Goal: Information Seeking & Learning: Learn about a topic

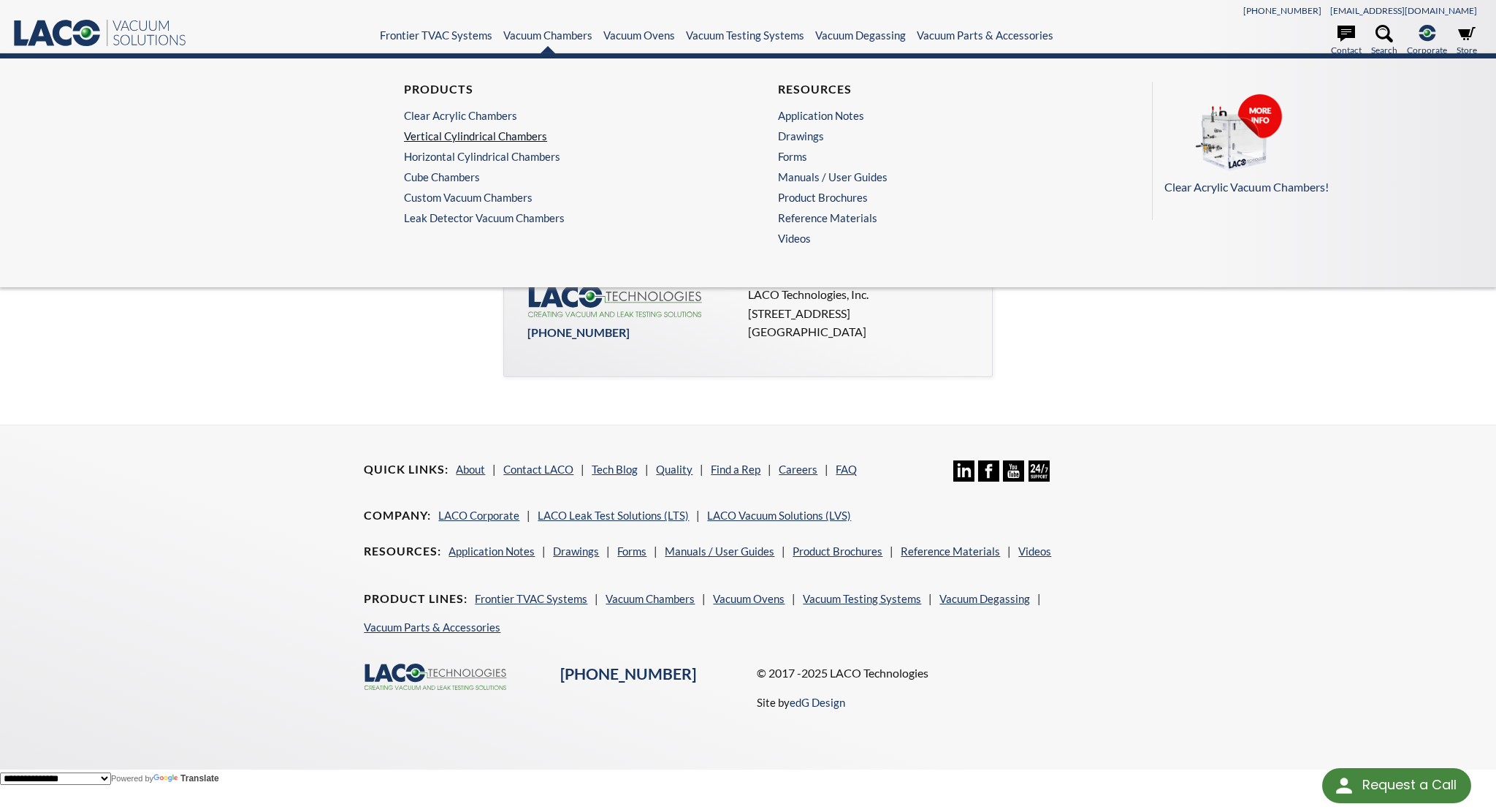
click at [523, 131] on link "Vertical Cylindrical Chambers" at bounding box center [557, 135] width 307 height 13
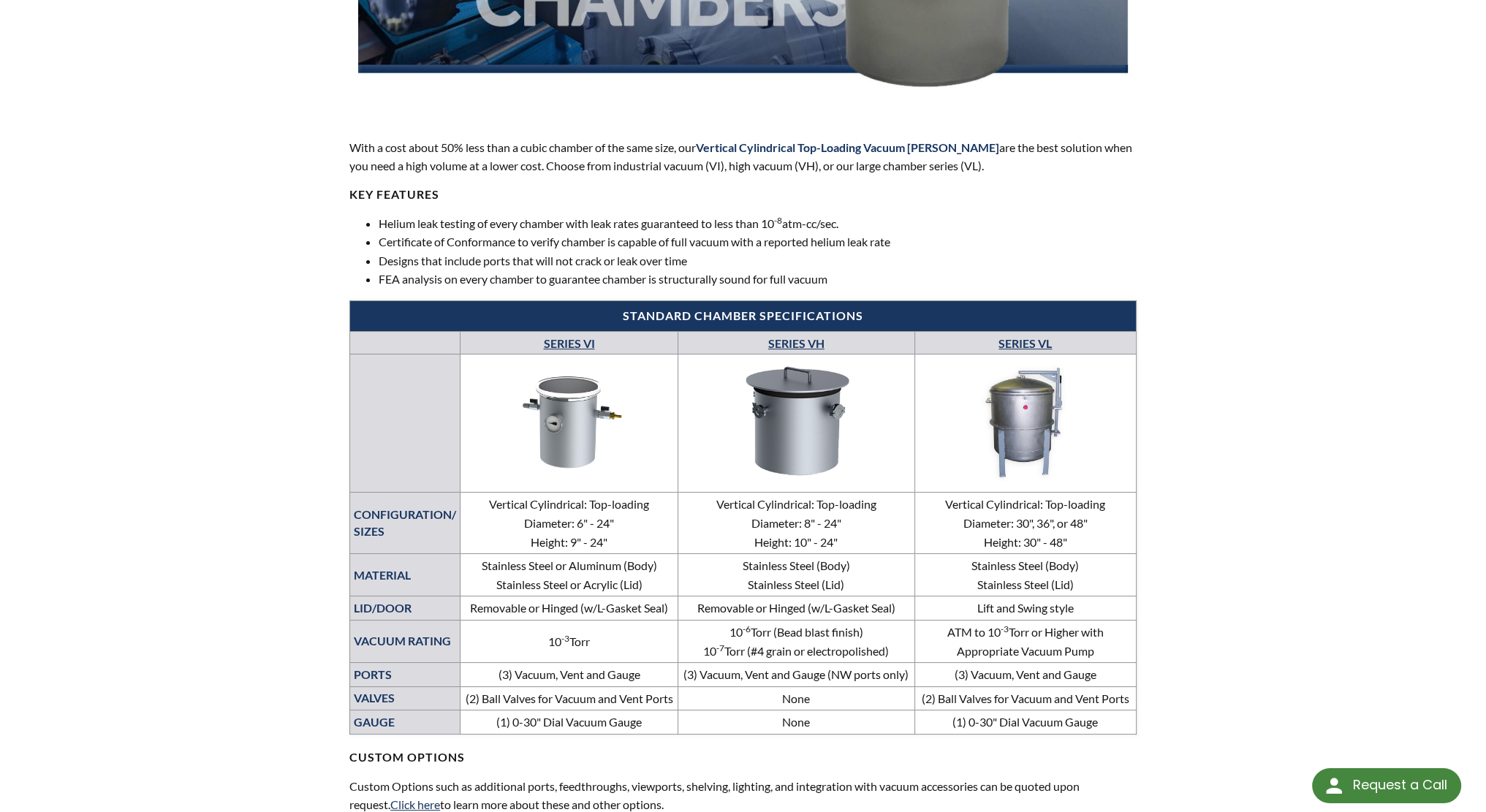
scroll to position [519, 0]
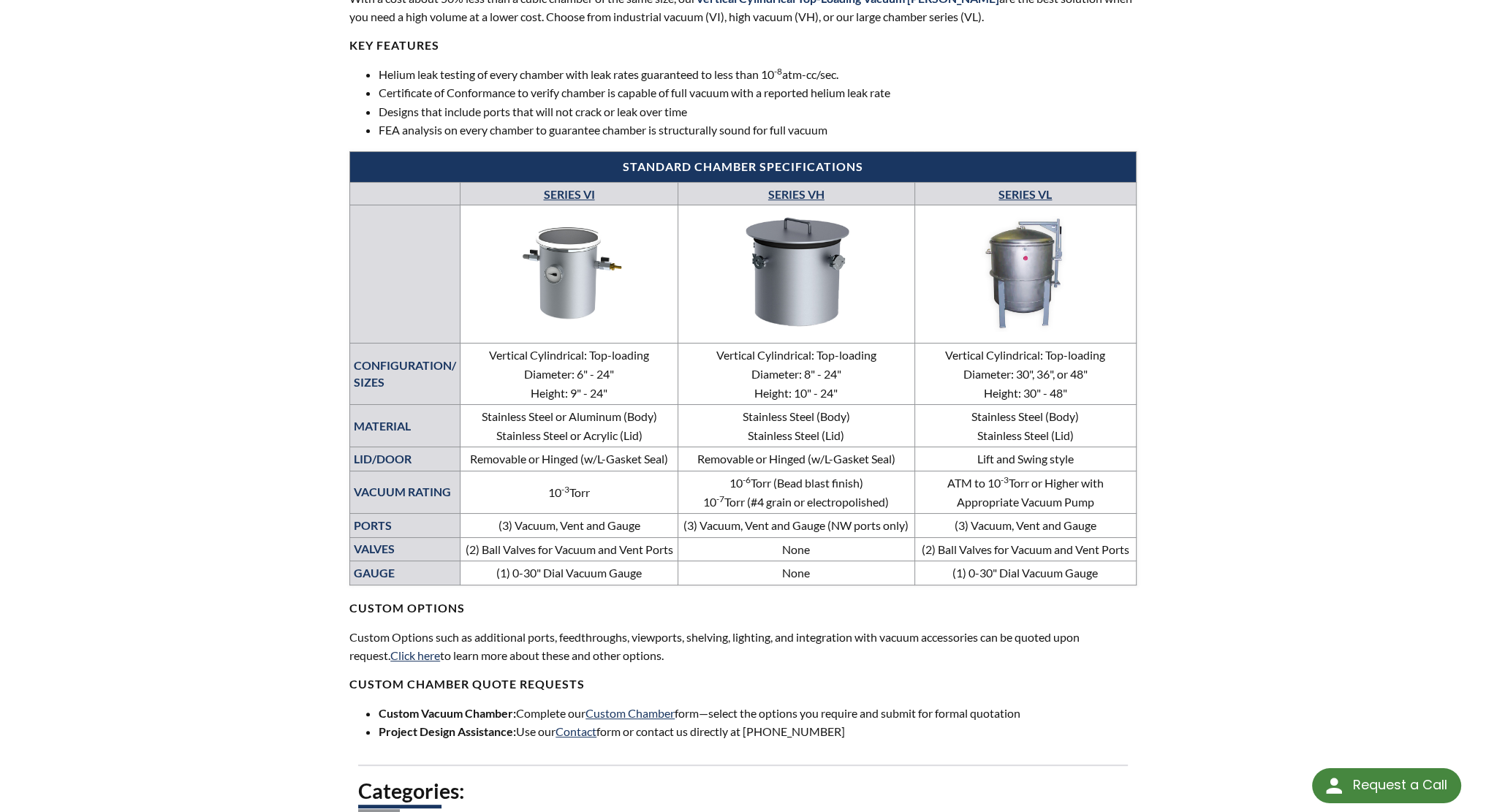
click at [810, 191] on link "SERIES VH" at bounding box center [797, 194] width 56 height 14
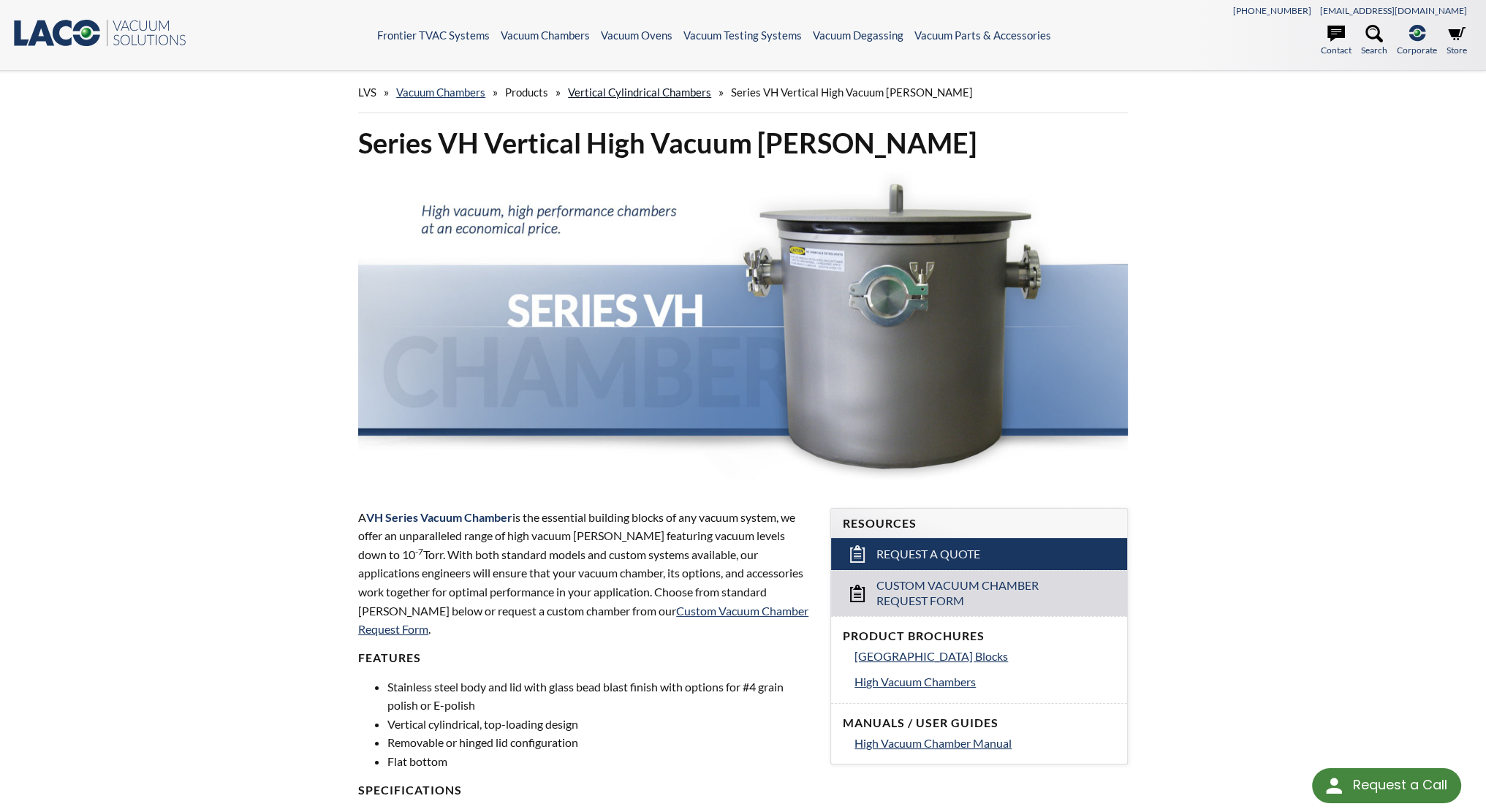
click at [631, 90] on link "Vertical Cylindrical Chambers" at bounding box center [639, 91] width 143 height 13
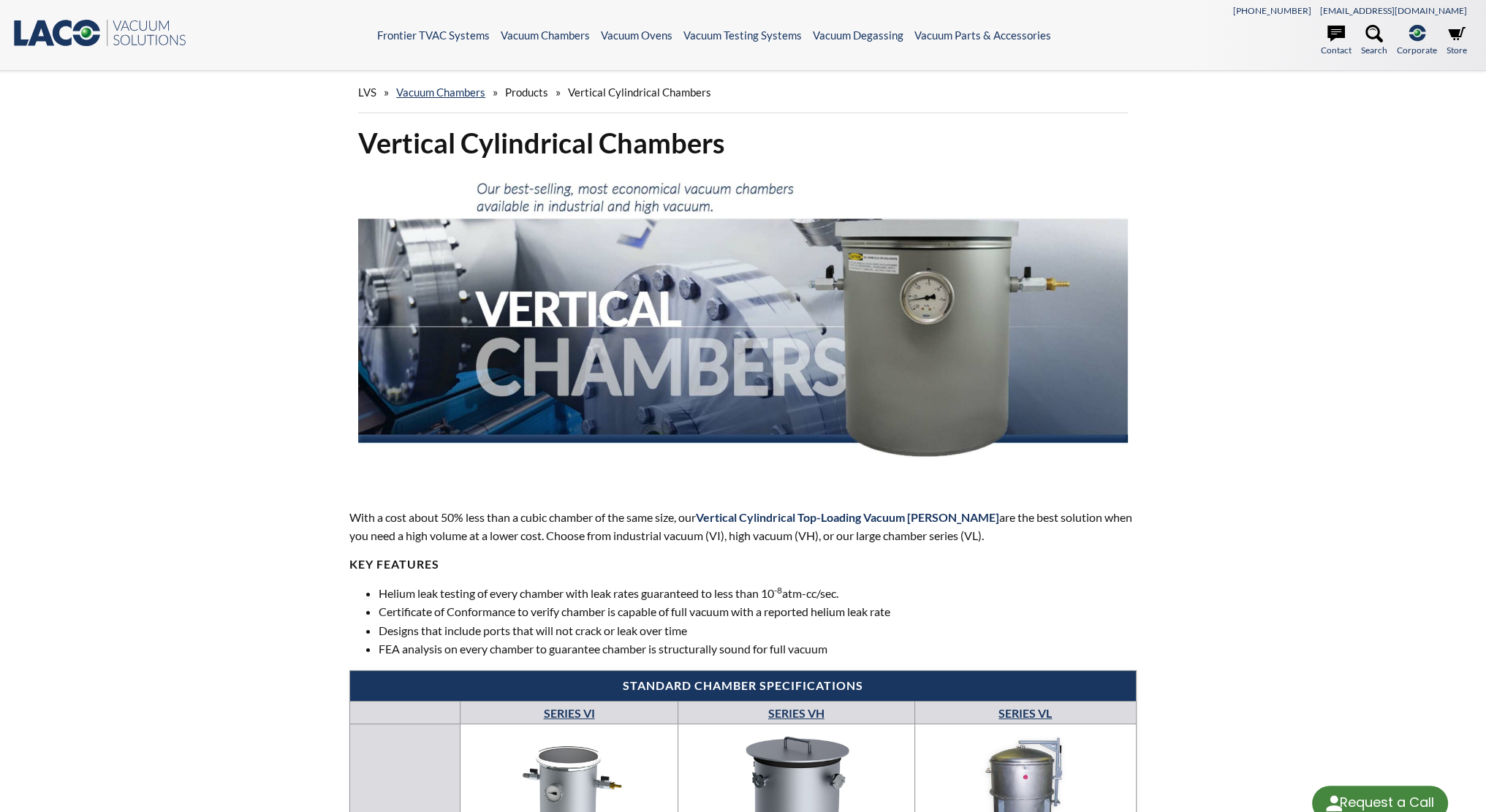
select select "Language Translate Widget"
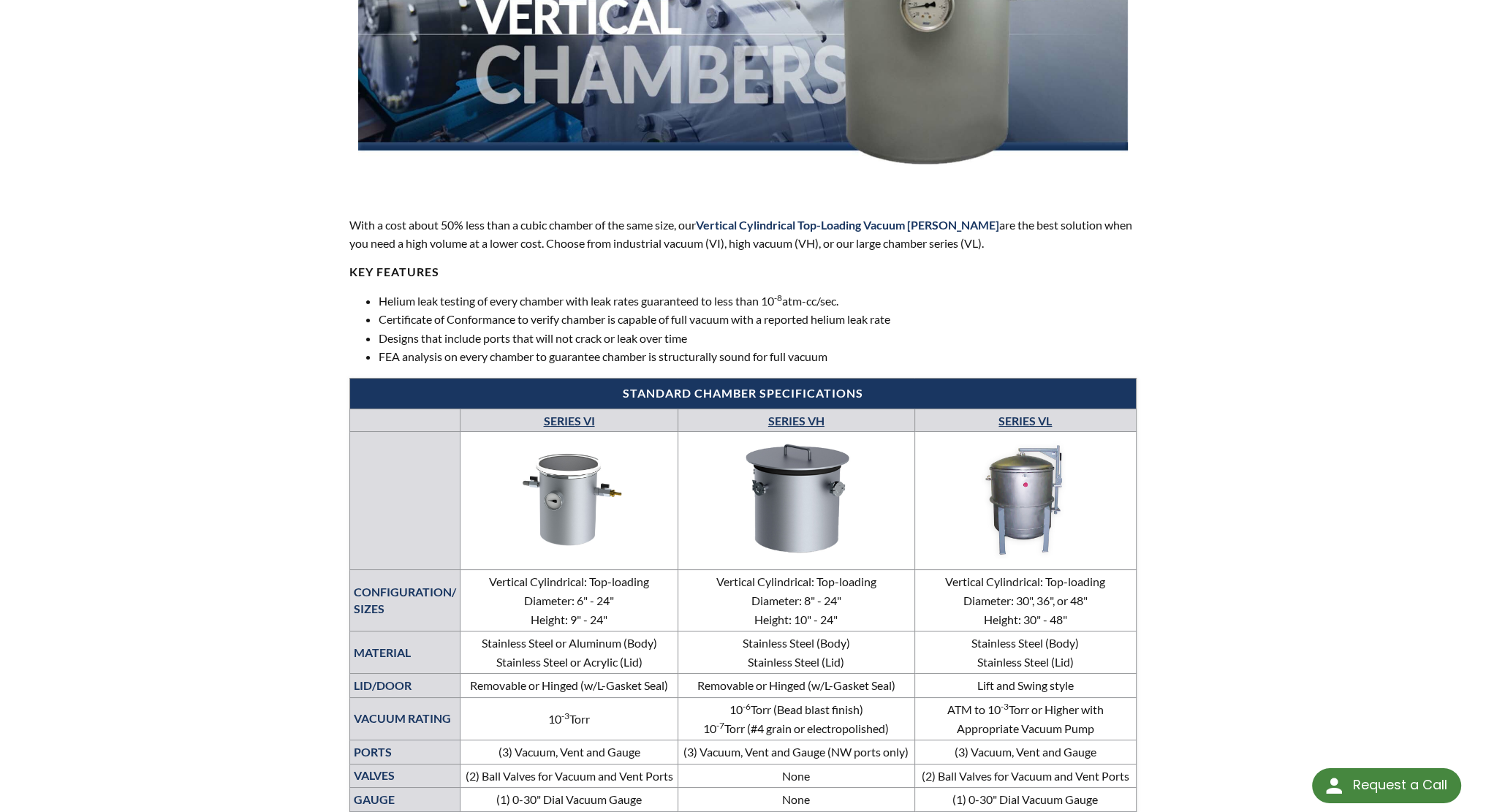
scroll to position [294, 0]
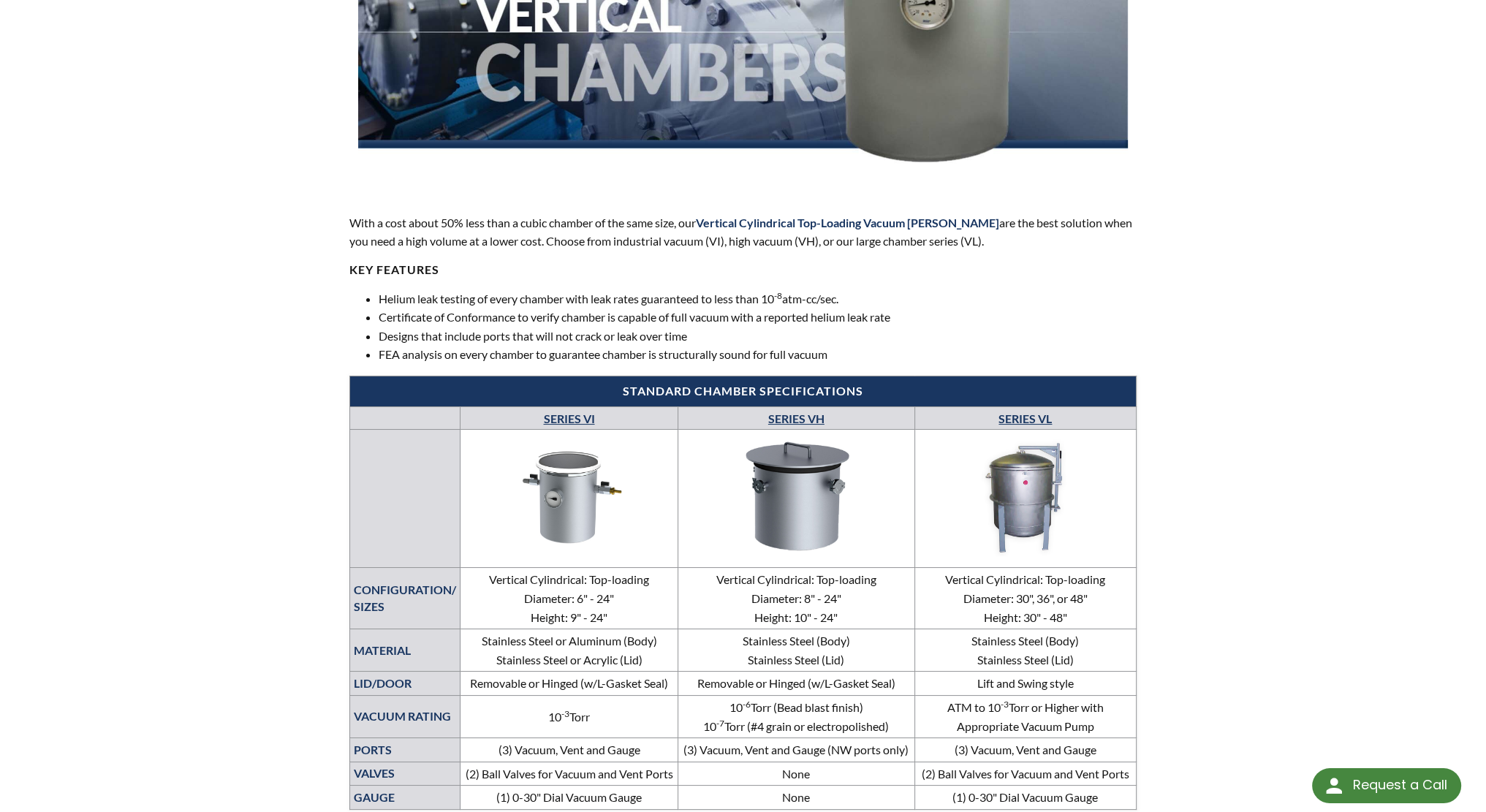
click at [581, 507] on img at bounding box center [568, 496] width 210 height 118
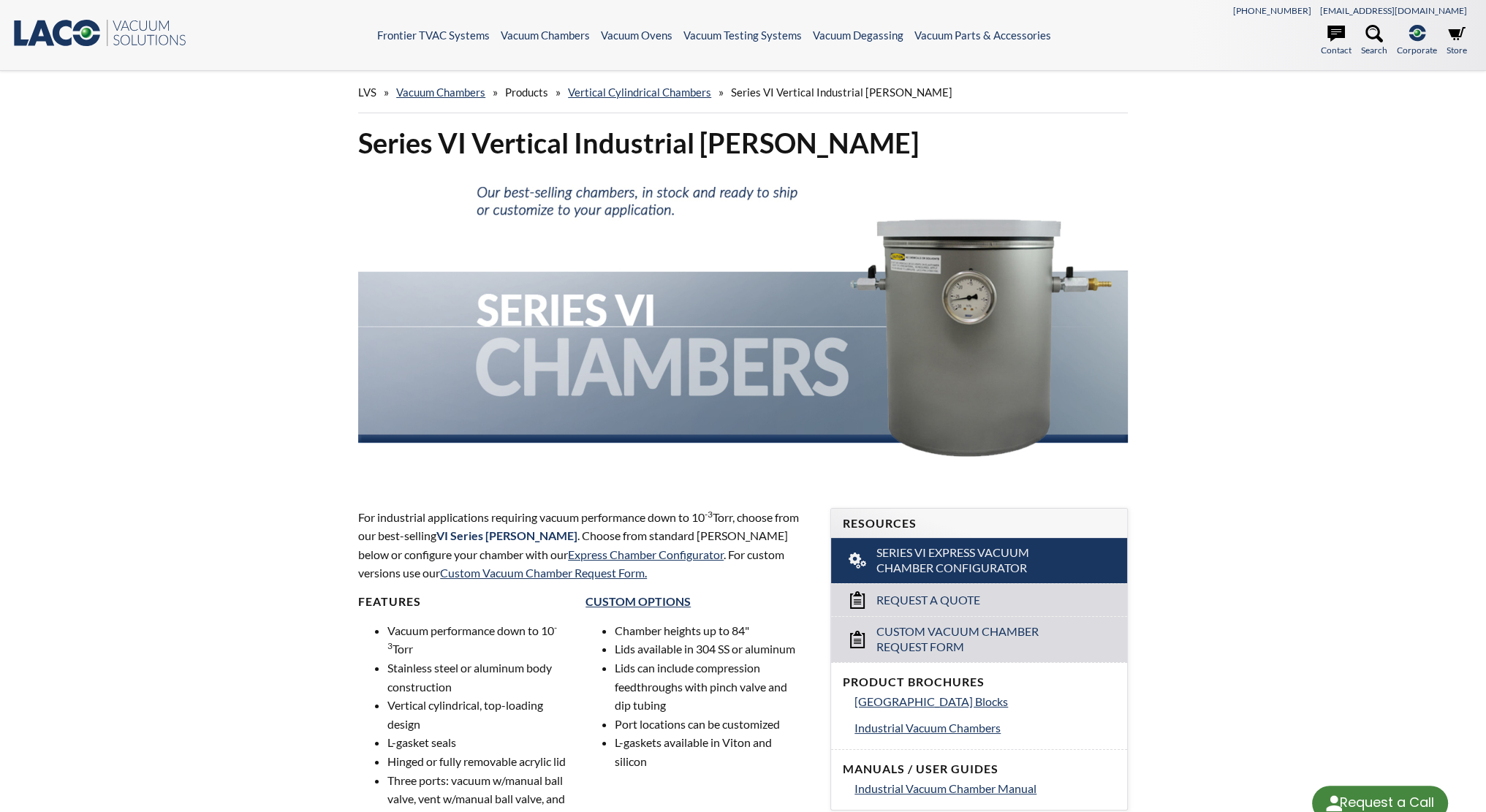
select select "Language Translate Widget"
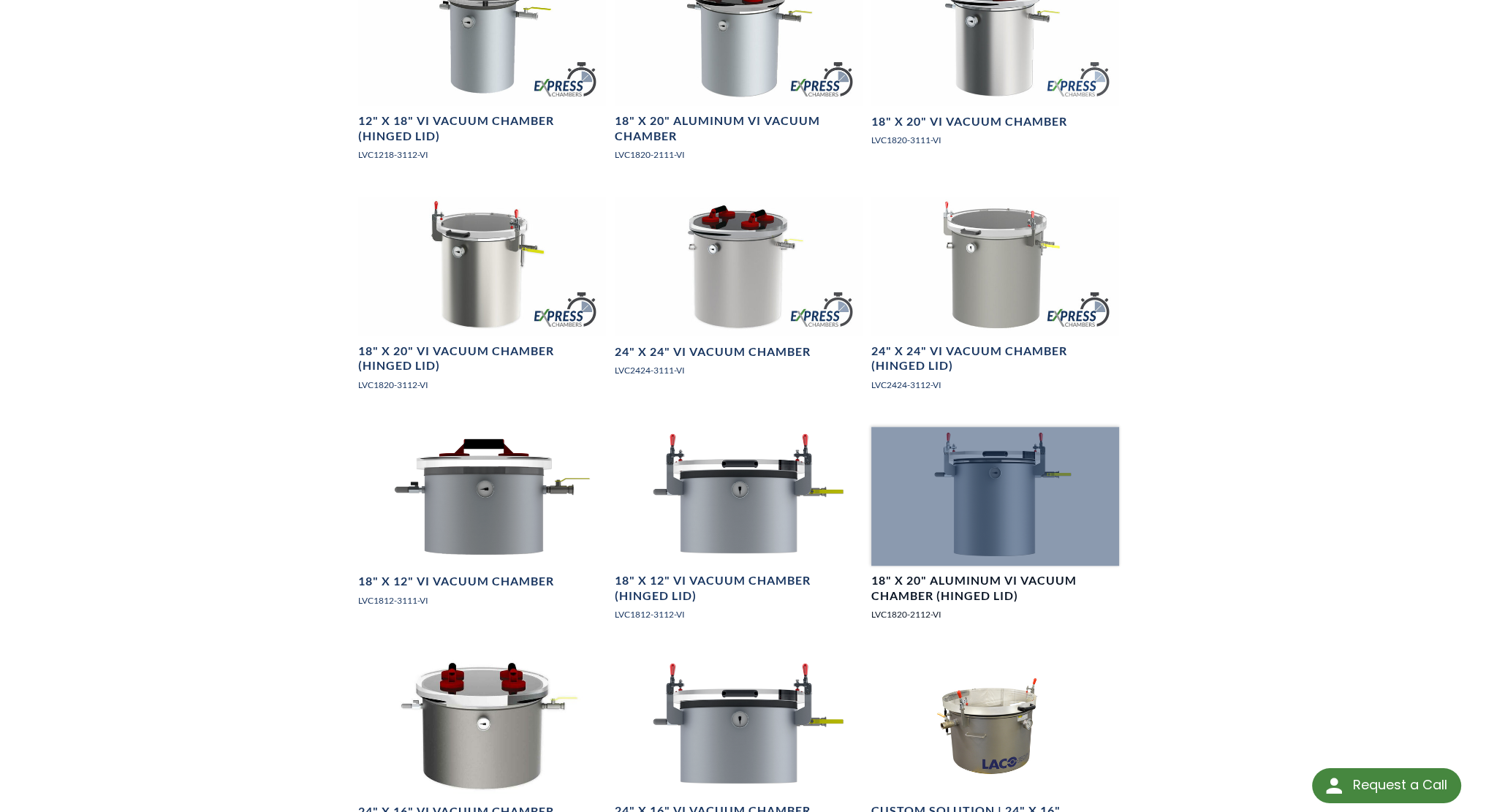
scroll to position [1516, 0]
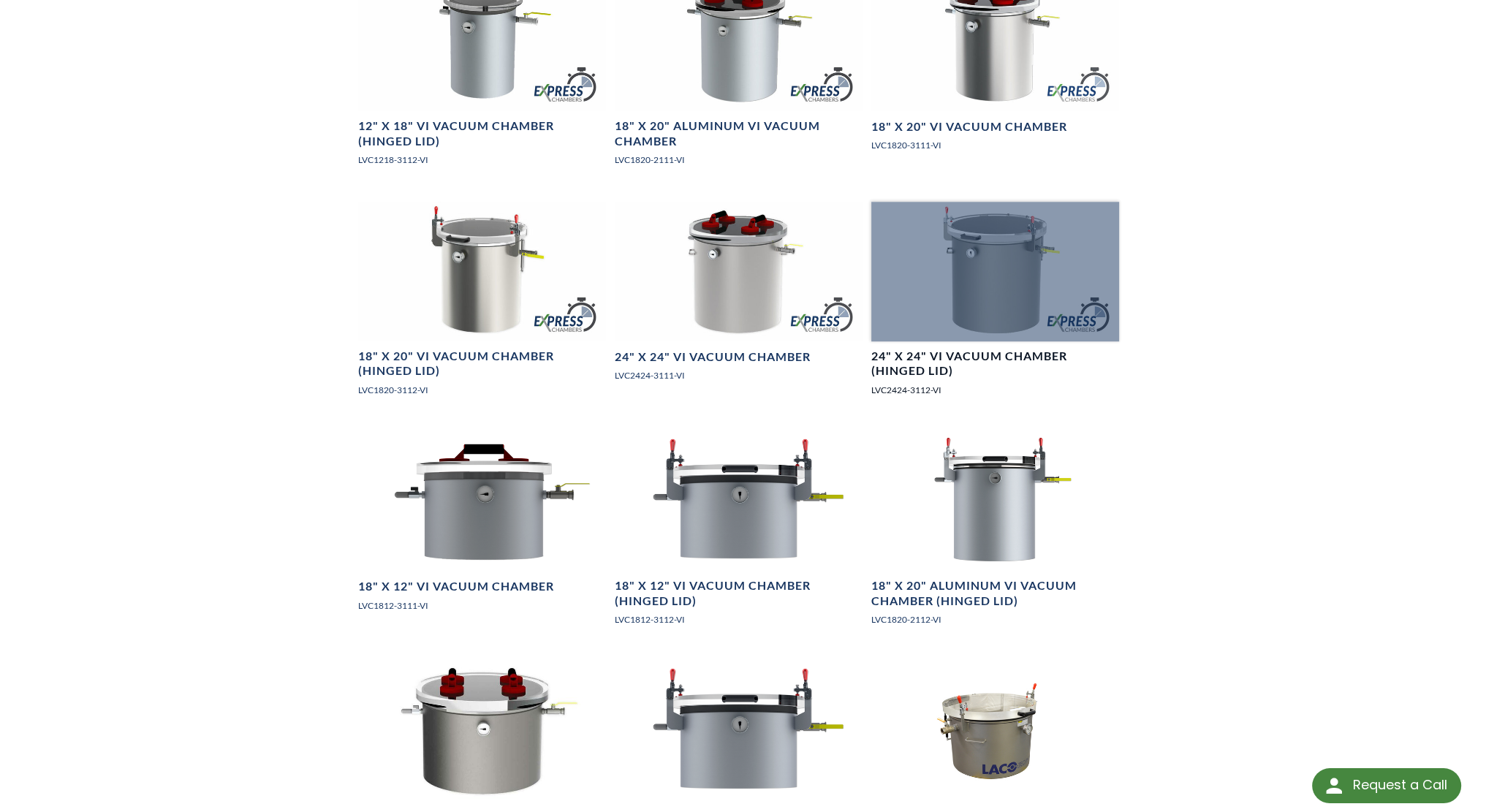
click at [999, 288] on div at bounding box center [995, 271] width 248 height 139
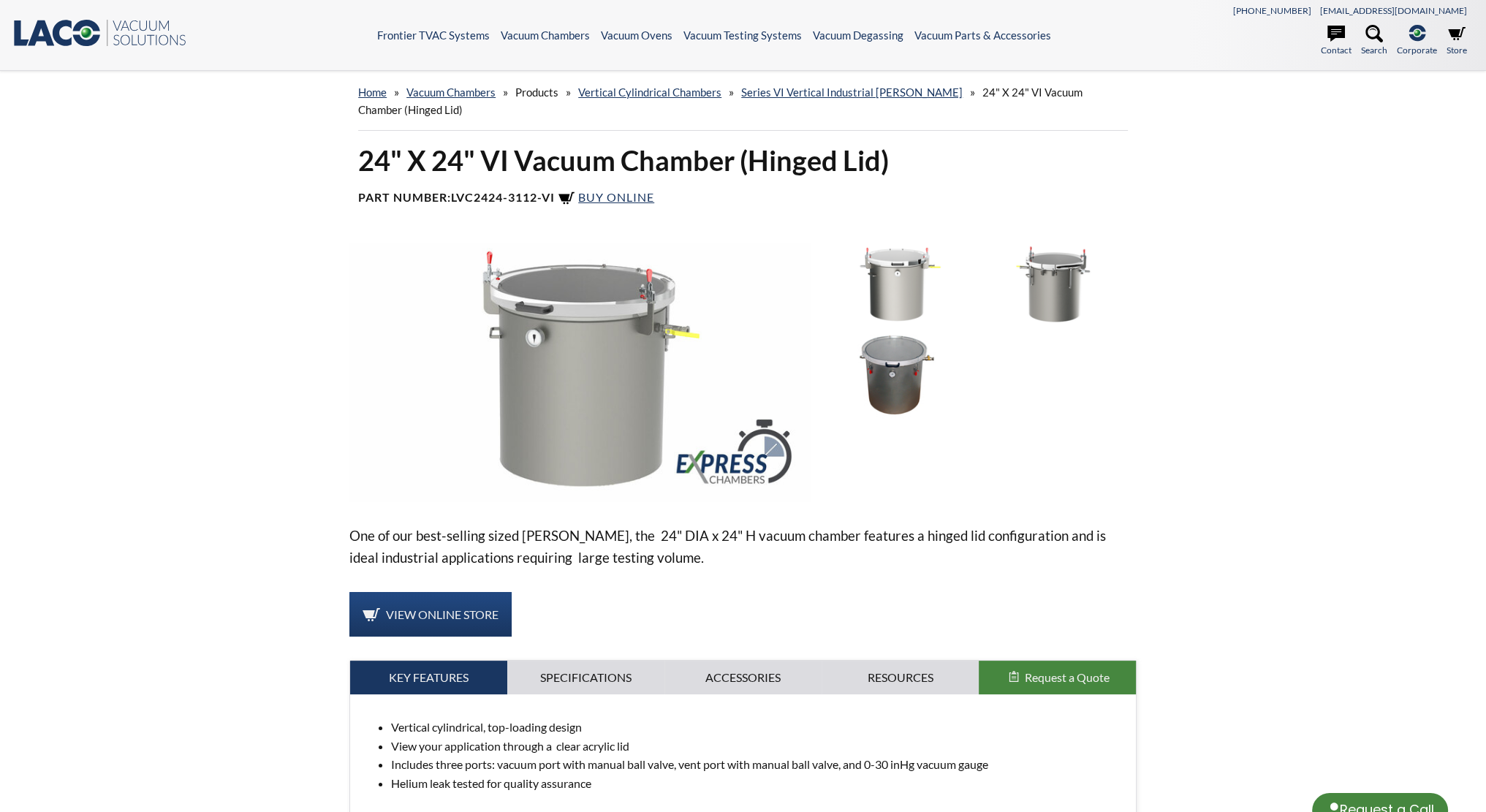
select select "Language Translate Widget"
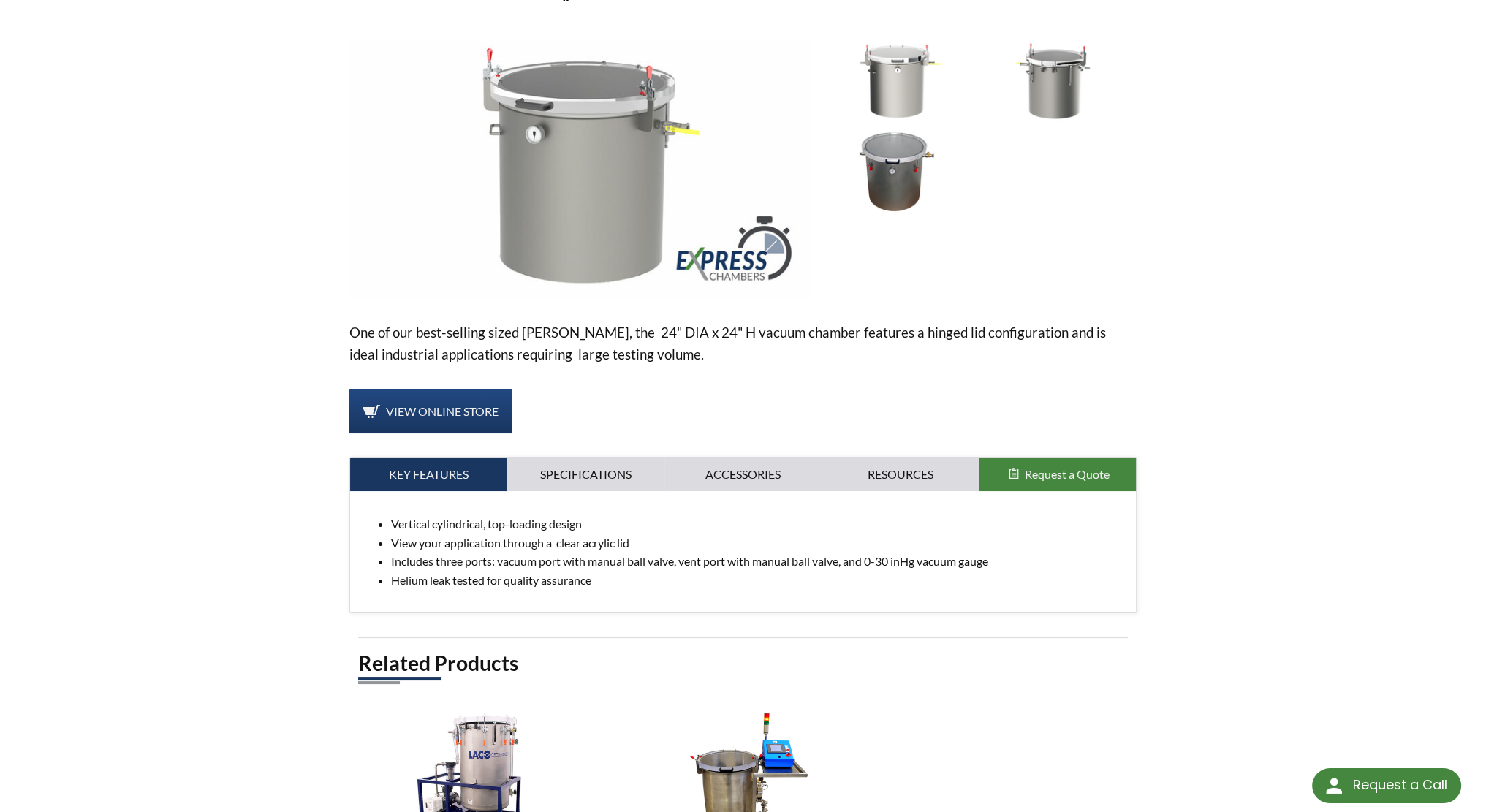
scroll to position [204, 0]
click at [397, 408] on span "View Online Store" at bounding box center [442, 410] width 112 height 14
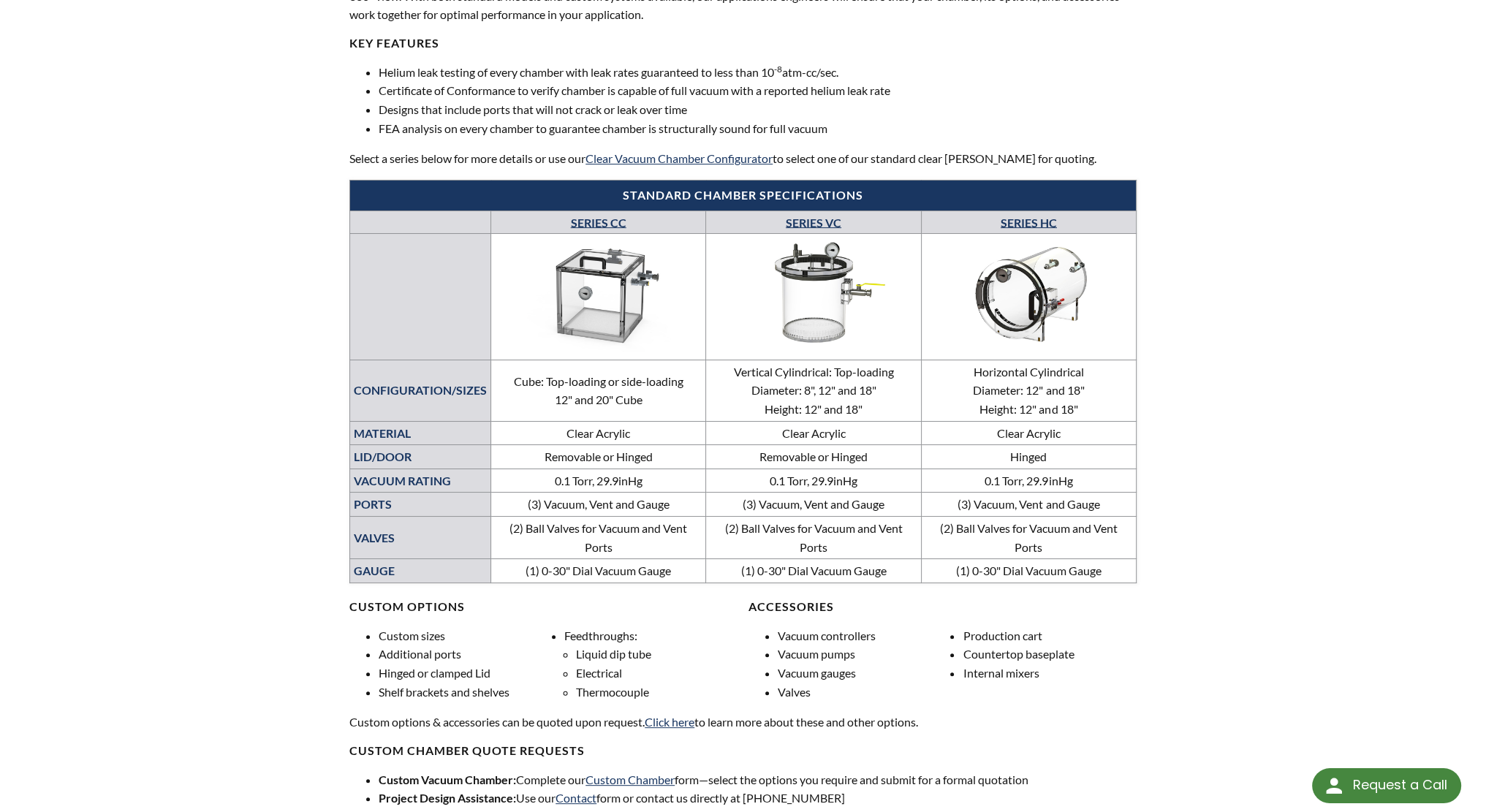
scroll to position [558, 0]
